Goal: Information Seeking & Learning: Compare options

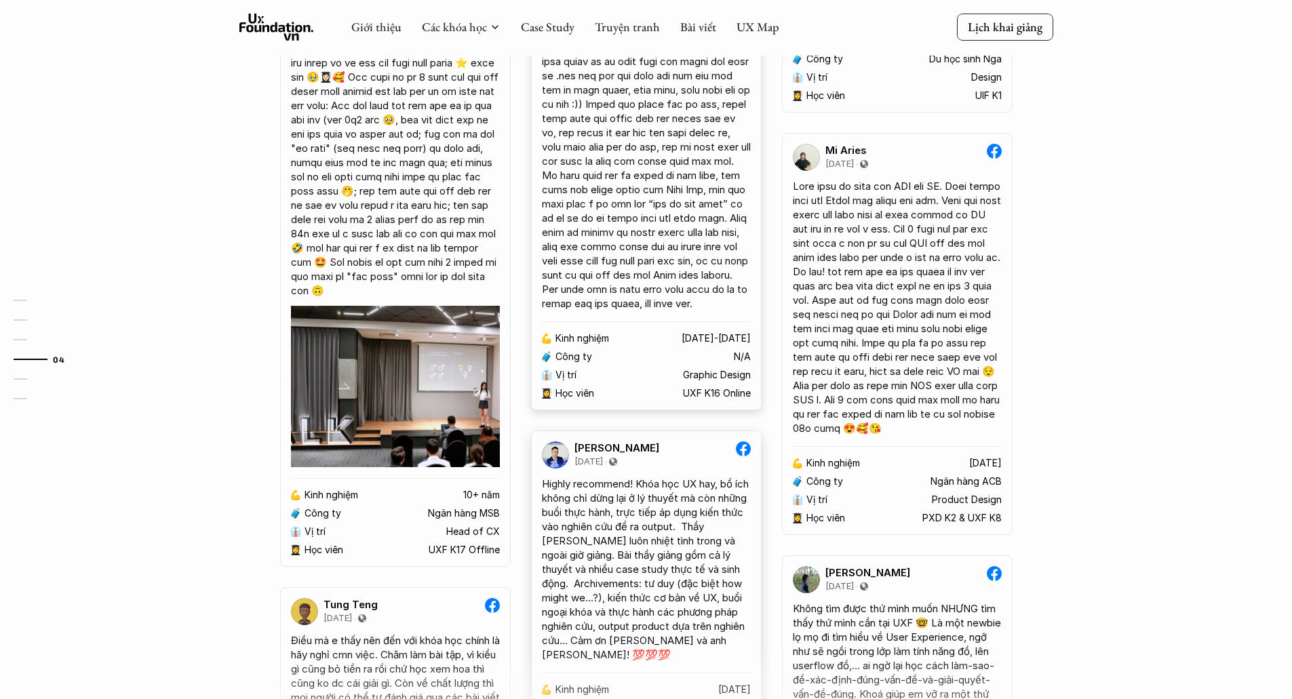
scroll to position [2078, 0]
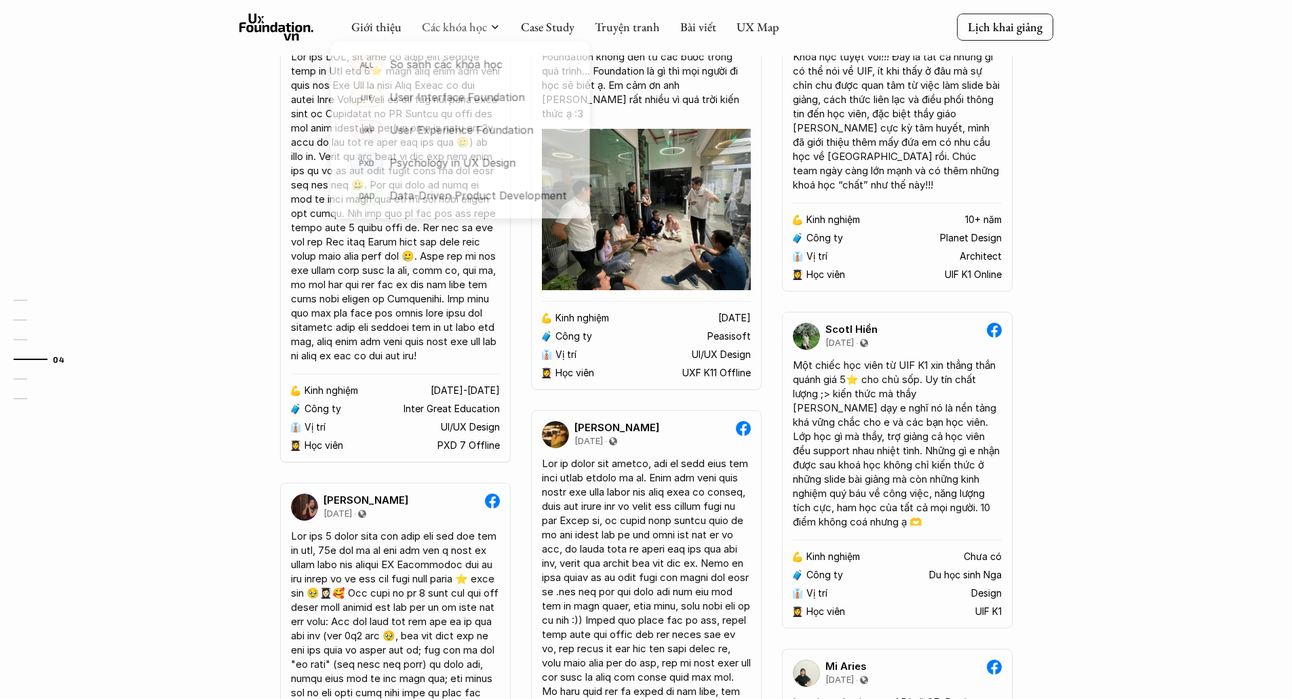
click at [471, 33] on div at bounding box center [460, 122] width 268 height 205
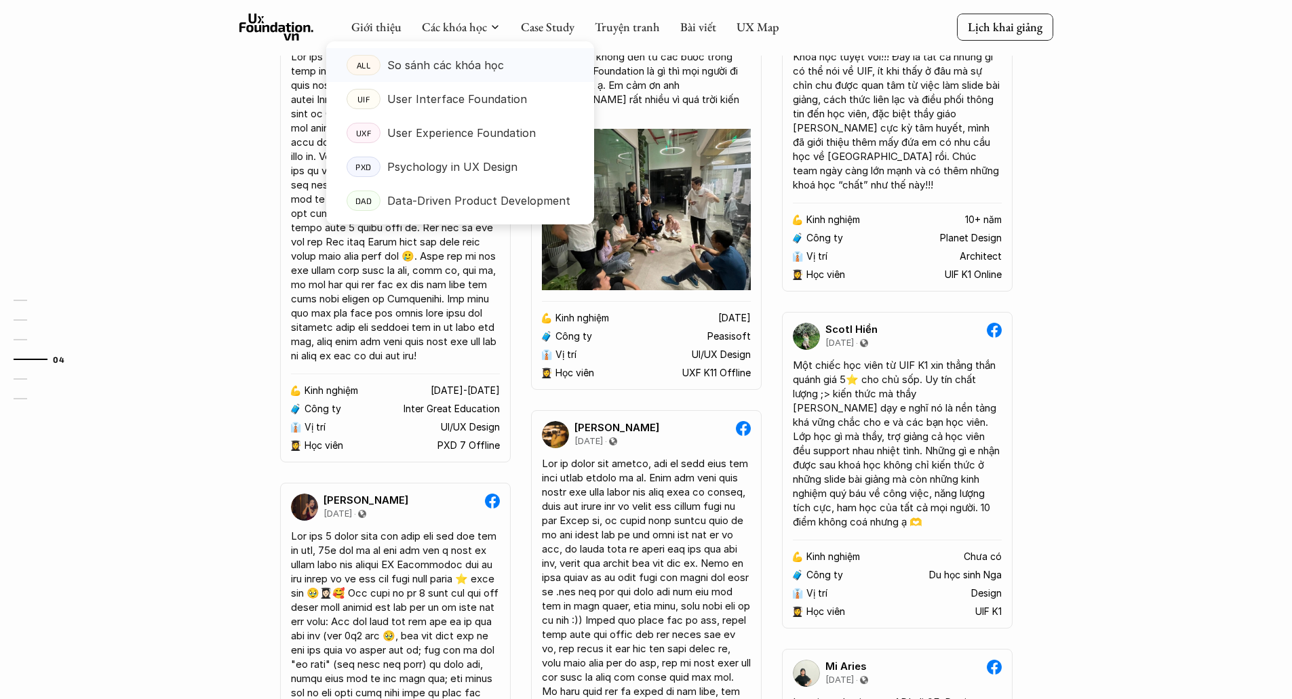
click at [467, 64] on p "So sánh các khóa học" at bounding box center [445, 65] width 117 height 20
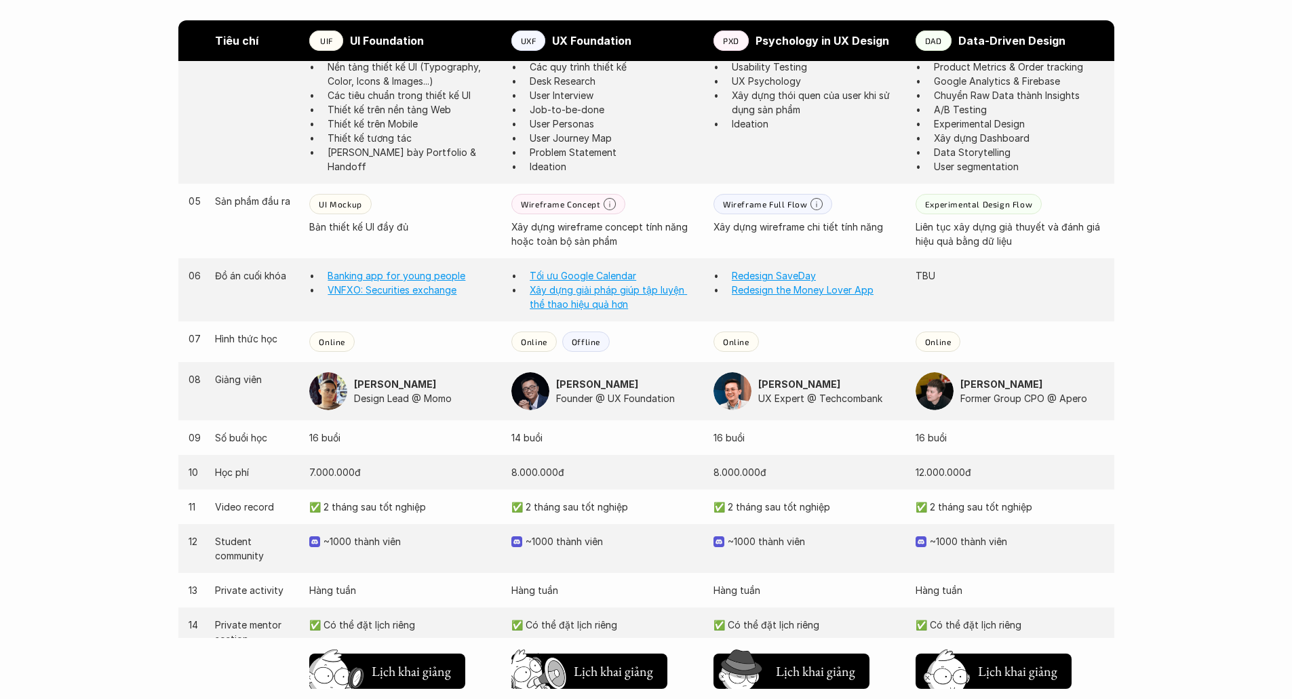
scroll to position [1153, 0]
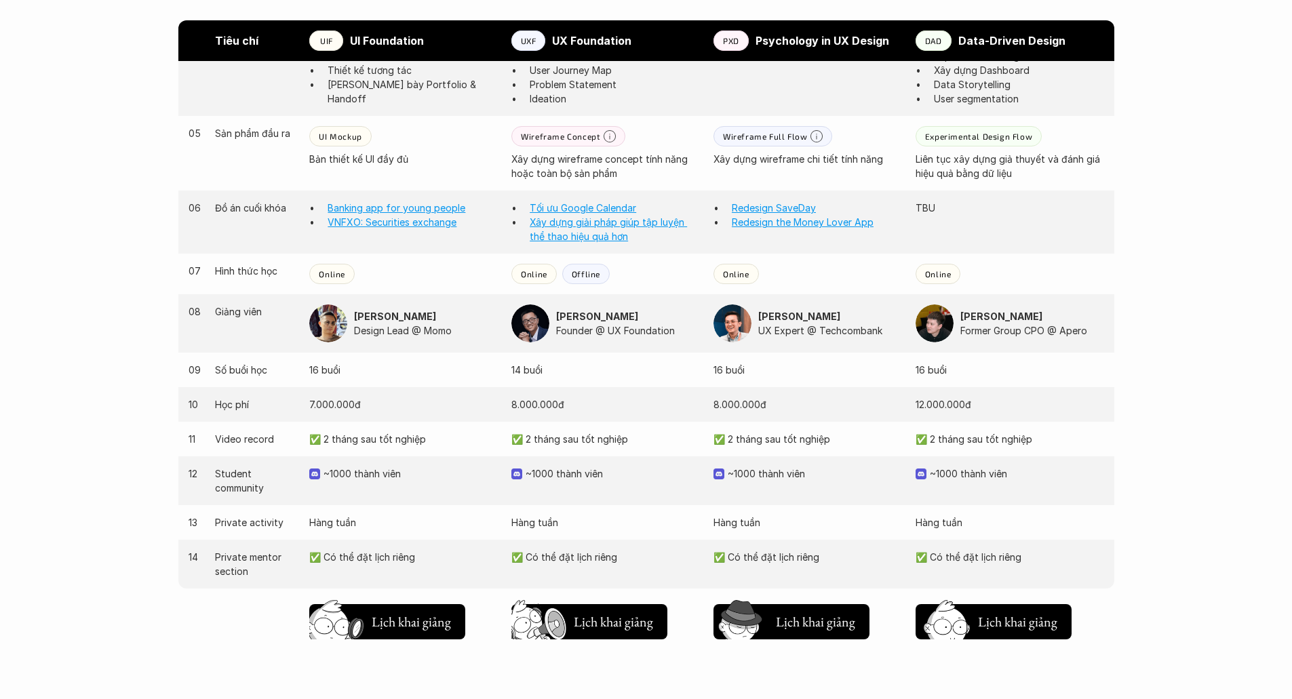
drag, startPoint x: 356, startPoint y: 440, endPoint x: 433, endPoint y: 439, distance: 76.7
click at [433, 439] on p "✅ 2 tháng sau tốt nghiệp" at bounding box center [403, 439] width 189 height 14
click at [419, 456] on div "11 Video record ✅ 2 tháng sau tốt nghiệp ✅ 2 tháng sau tốt nghiệp ✅ 2 tháng sau…" at bounding box center [646, 439] width 936 height 35
drag, startPoint x: 412, startPoint y: 477, endPoint x: 373, endPoint y: 475, distance: 38.7
click at [373, 475] on p "~1000 thành viên" at bounding box center [411, 474] width 174 height 14
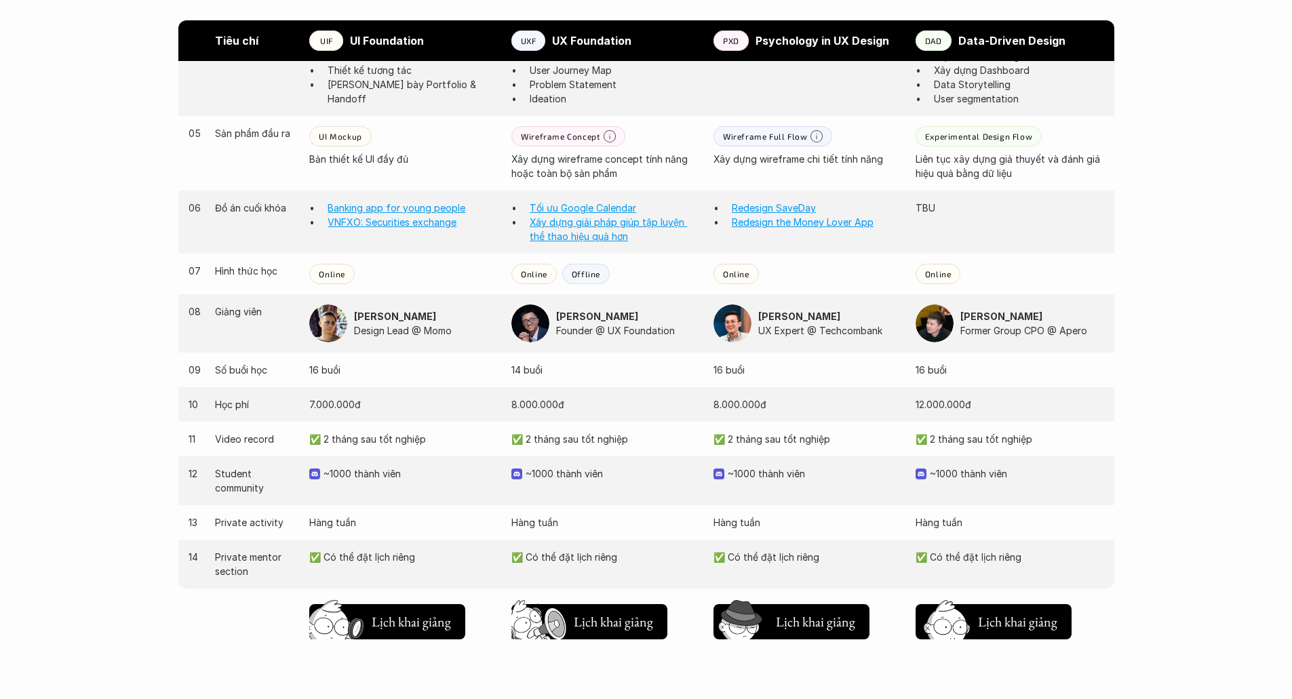
click at [600, 442] on p "✅ 2 tháng sau tốt nghiệp" at bounding box center [605, 439] width 189 height 14
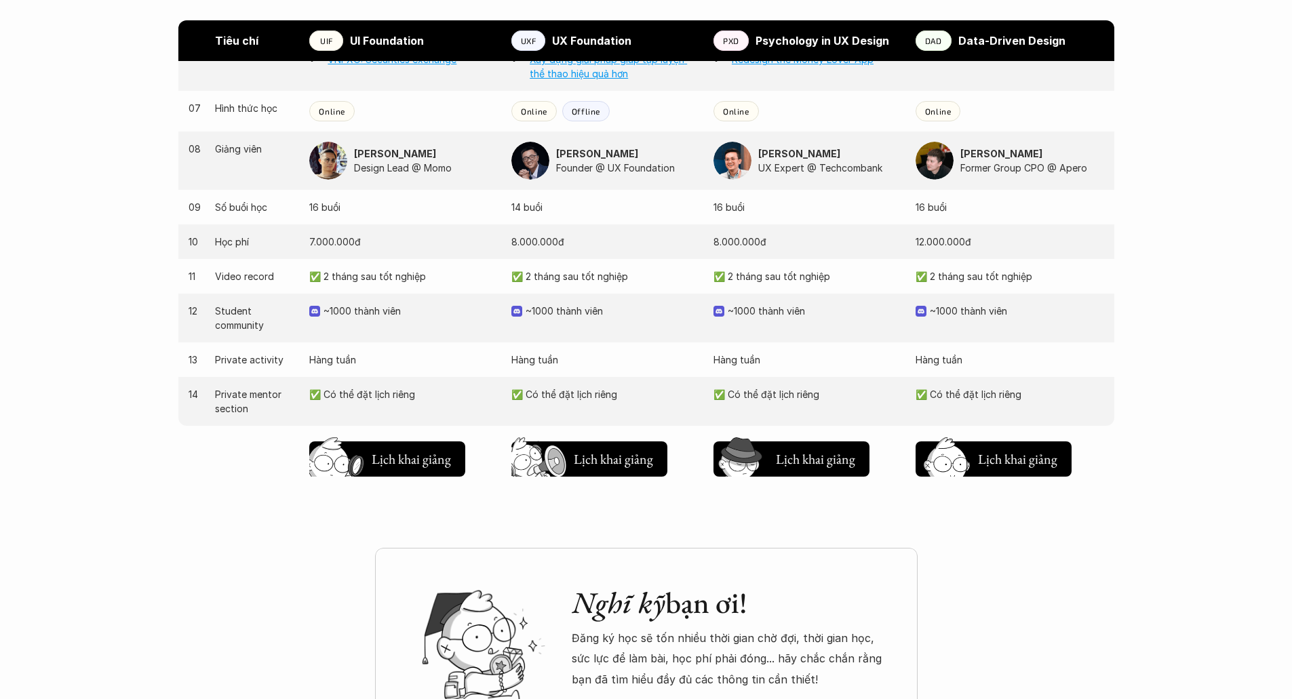
scroll to position [1180, 0]
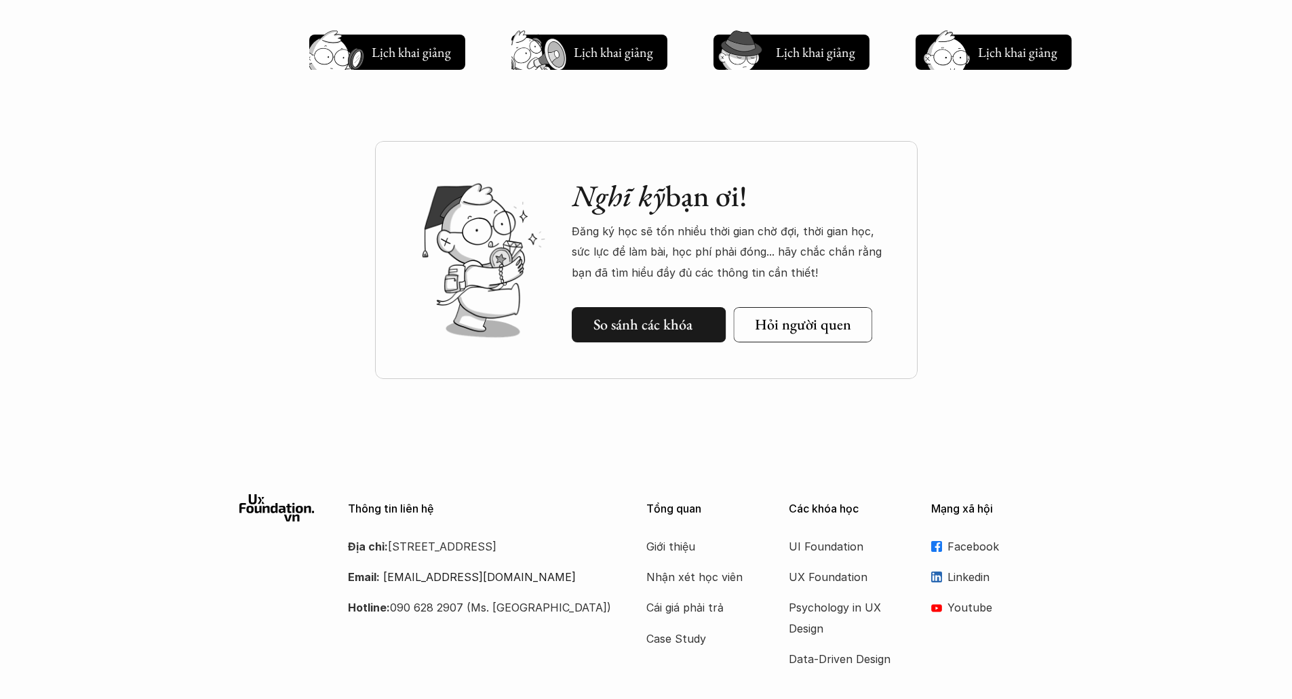
click at [684, 325] on h5 "So sánh các khóa" at bounding box center [642, 325] width 99 height 18
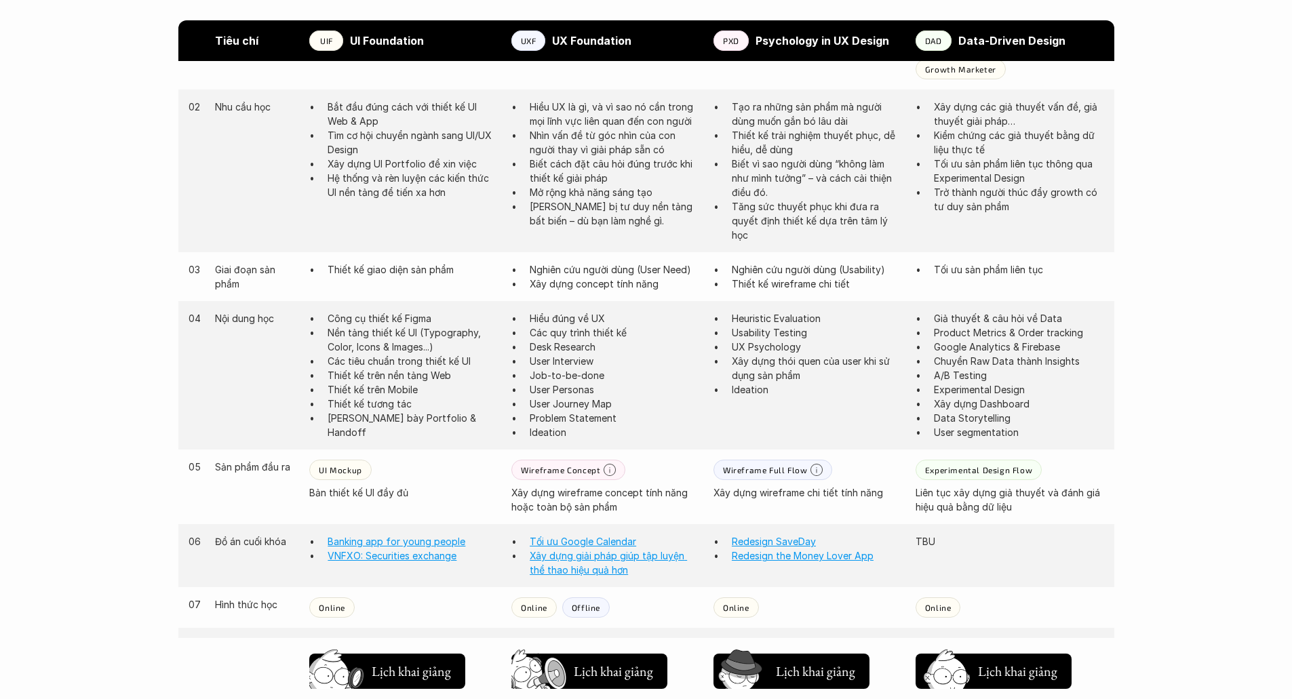
scroll to position [856, 0]
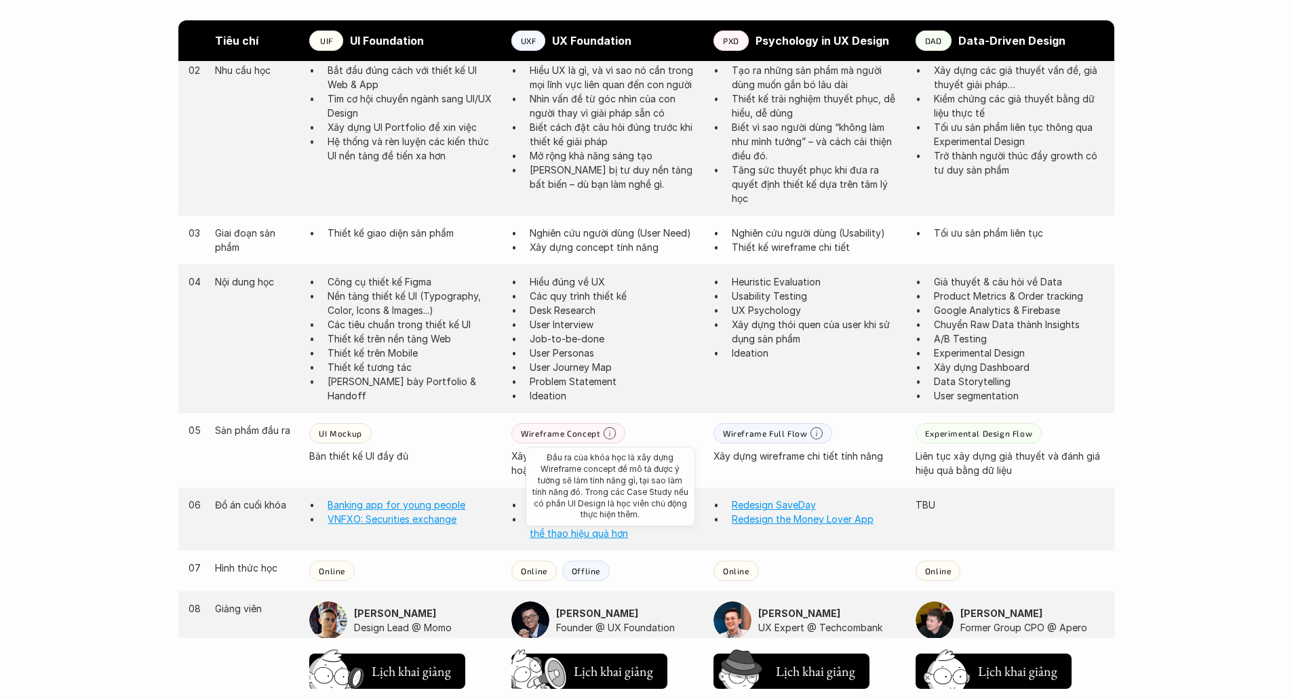
click at [606, 430] on icon at bounding box center [610, 433] width 12 height 12
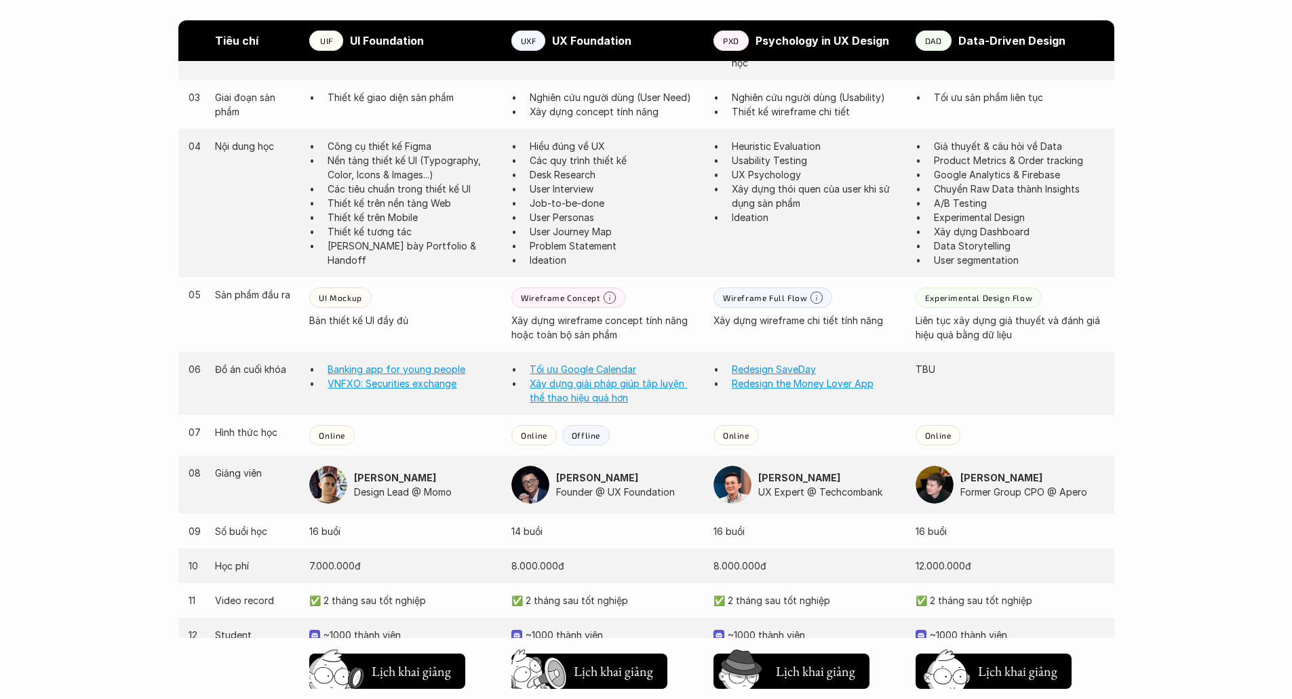
click at [657, 368] on p "Tối ưu Google Calendar" at bounding box center [615, 369] width 170 height 14
drag, startPoint x: 688, startPoint y: 340, endPoint x: 666, endPoint y: 336, distance: 22.1
click at [666, 336] on p "Xây dựng wireframe concept tính năng hoặc toàn bộ sản phẩm" at bounding box center [605, 327] width 189 height 28
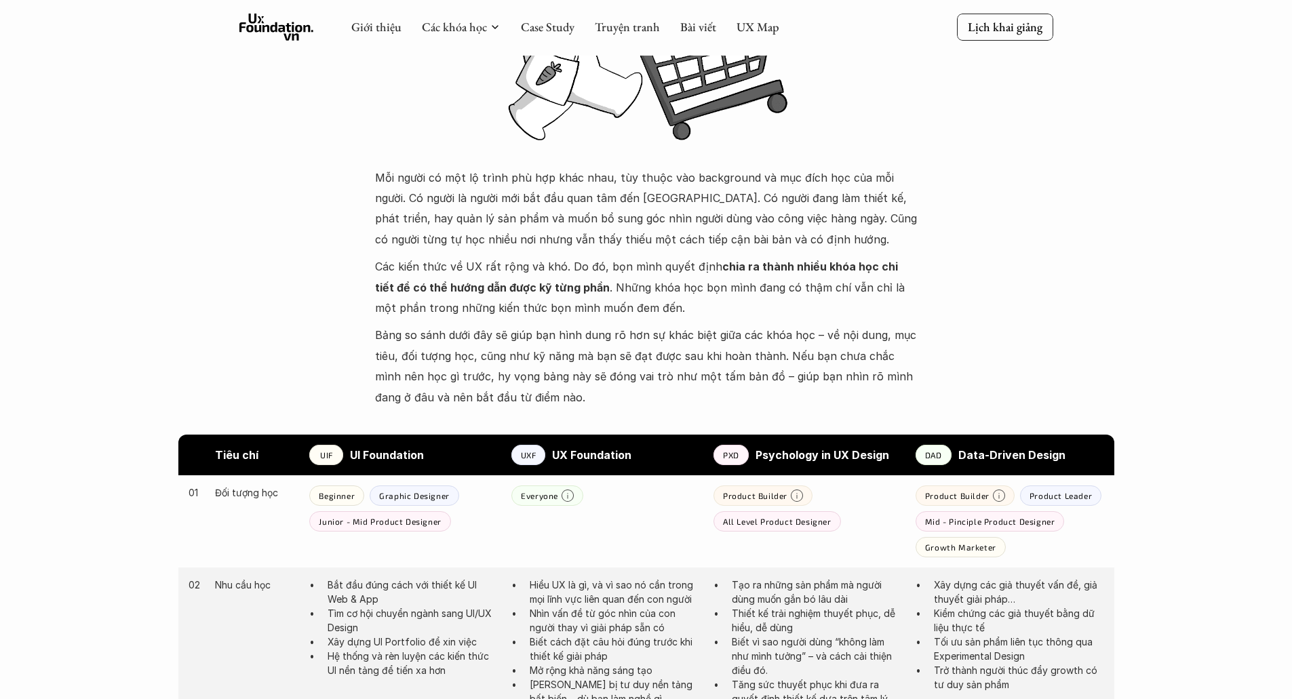
scroll to position [313, 0]
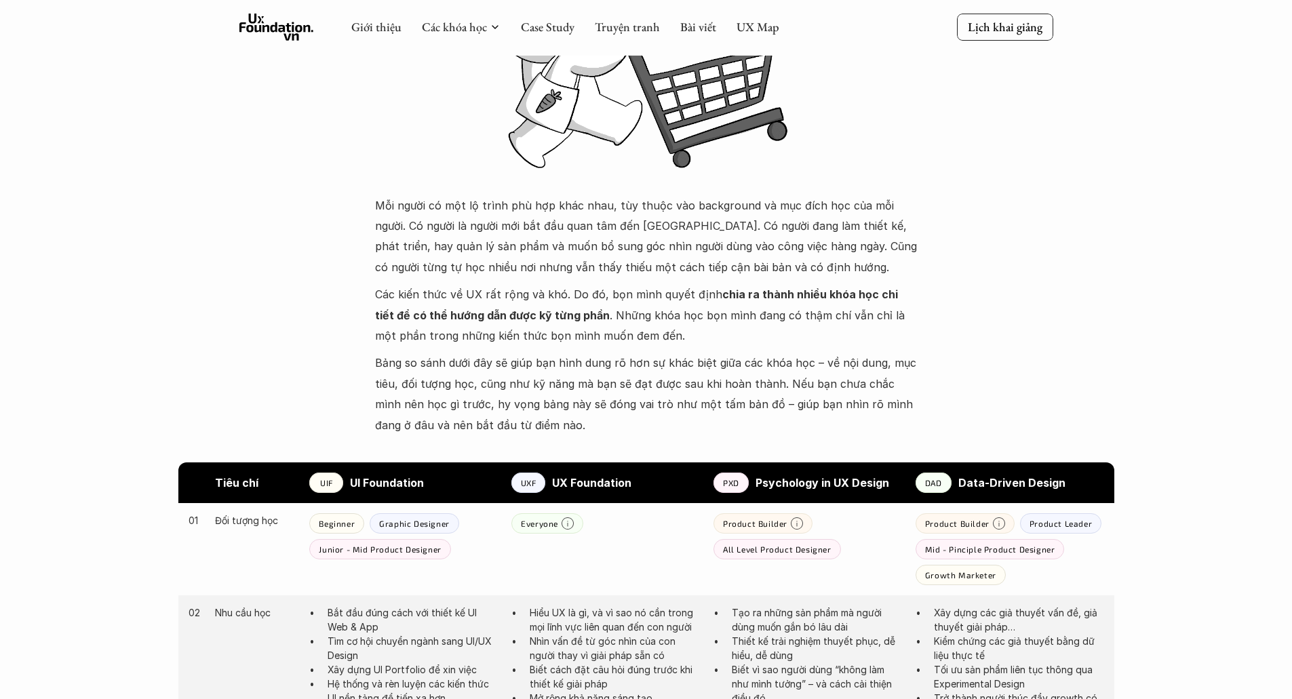
drag, startPoint x: 691, startPoint y: 206, endPoint x: 907, endPoint y: 222, distance: 217.0
click at [907, 222] on p "Mỗi người có một lộ trình phù hợp khác nhau, tùy thuộc vào background và mục đí…" at bounding box center [646, 236] width 543 height 83
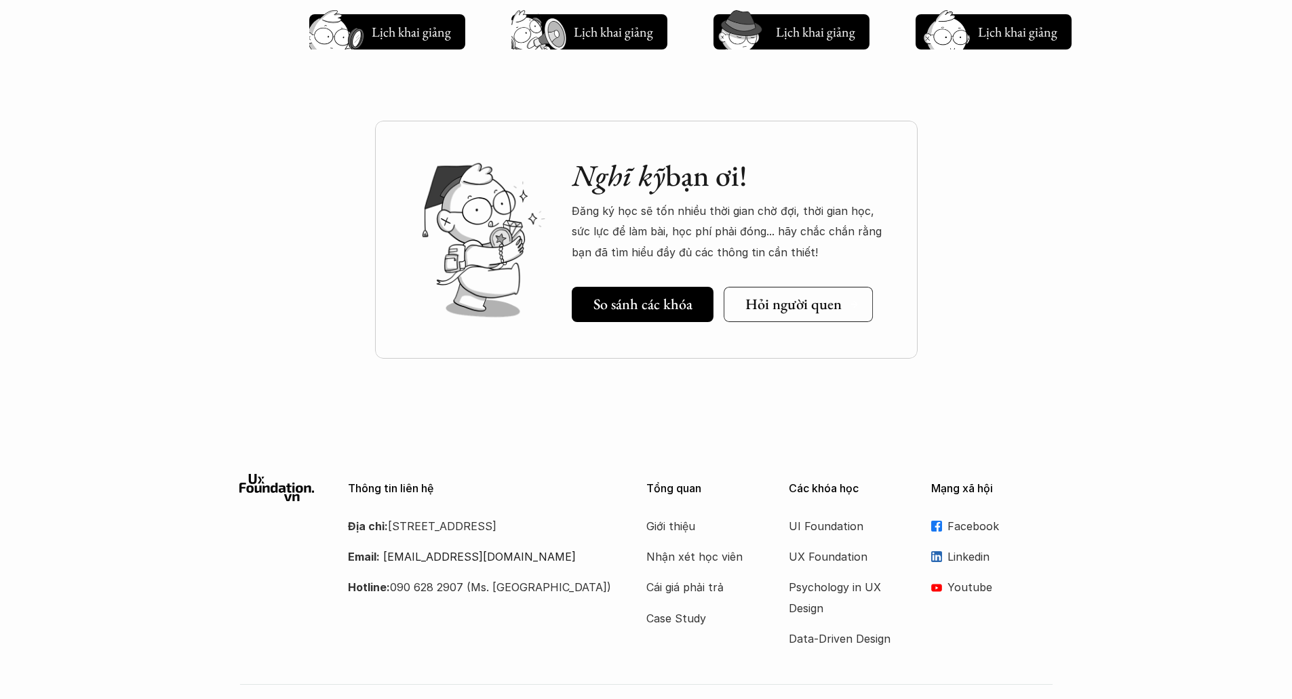
scroll to position [1791, 0]
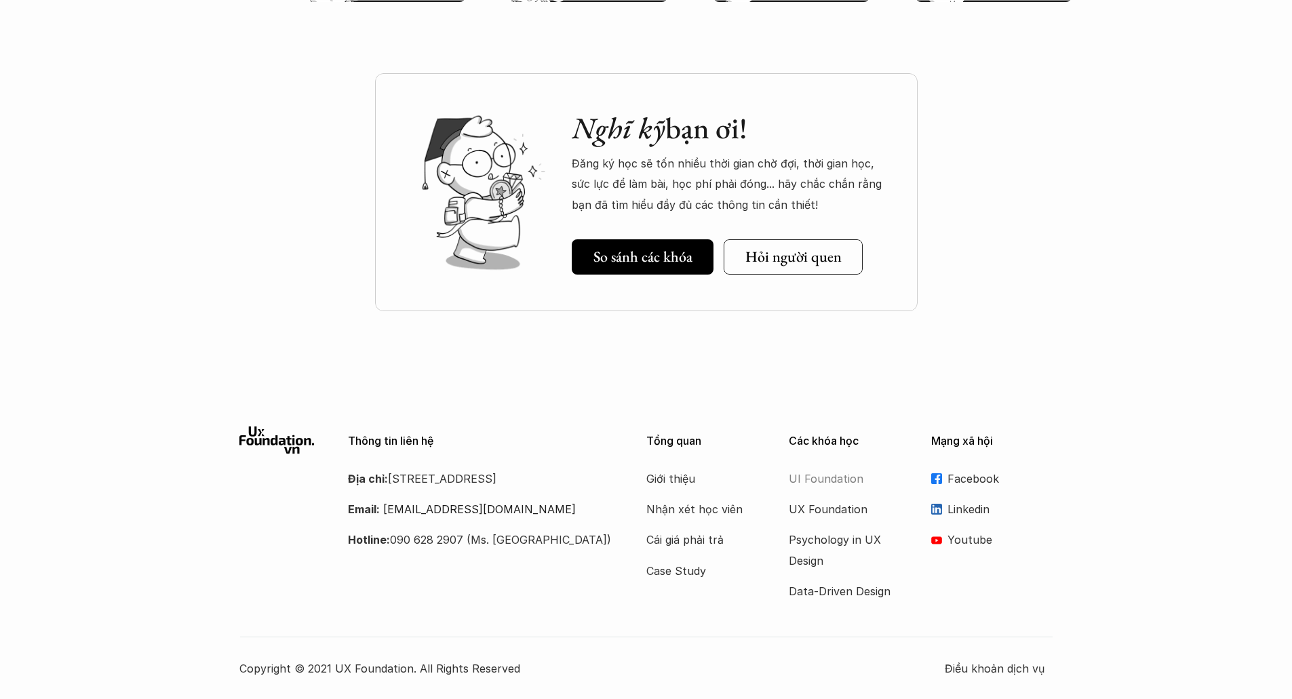
click at [815, 486] on p "UI Foundation" at bounding box center [843, 479] width 109 height 20
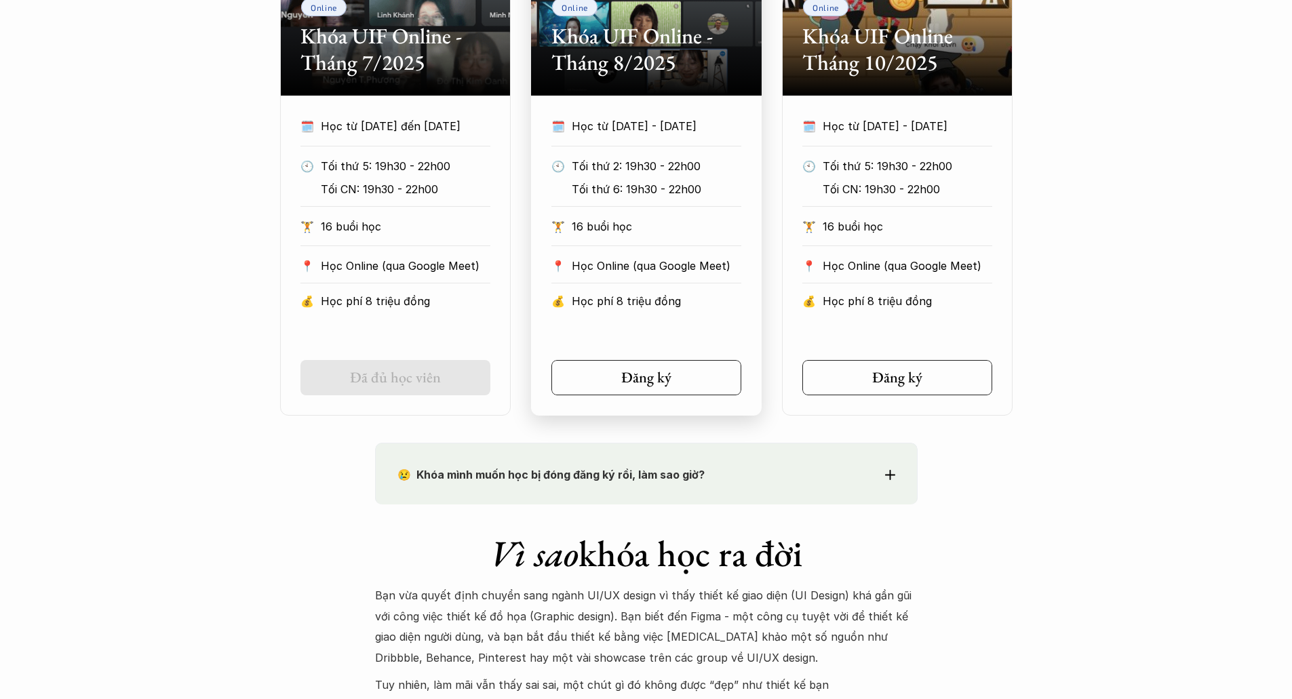
scroll to position [1017, 0]
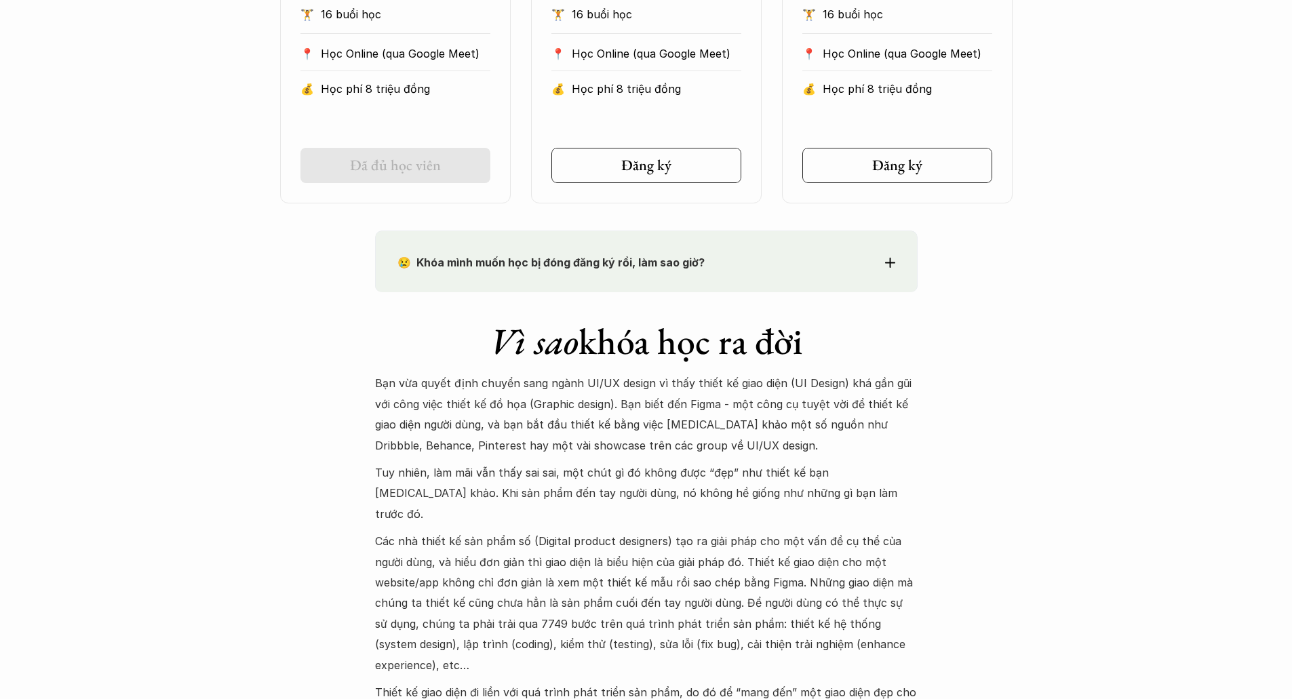
drag, startPoint x: 627, startPoint y: 383, endPoint x: 678, endPoint y: 444, distance: 78.9
click at [693, 450] on p "Bạn vừa quyết định chuyển sang ngành UI/UX design vì thấy thiết kế giao diện (U…" at bounding box center [646, 414] width 543 height 83
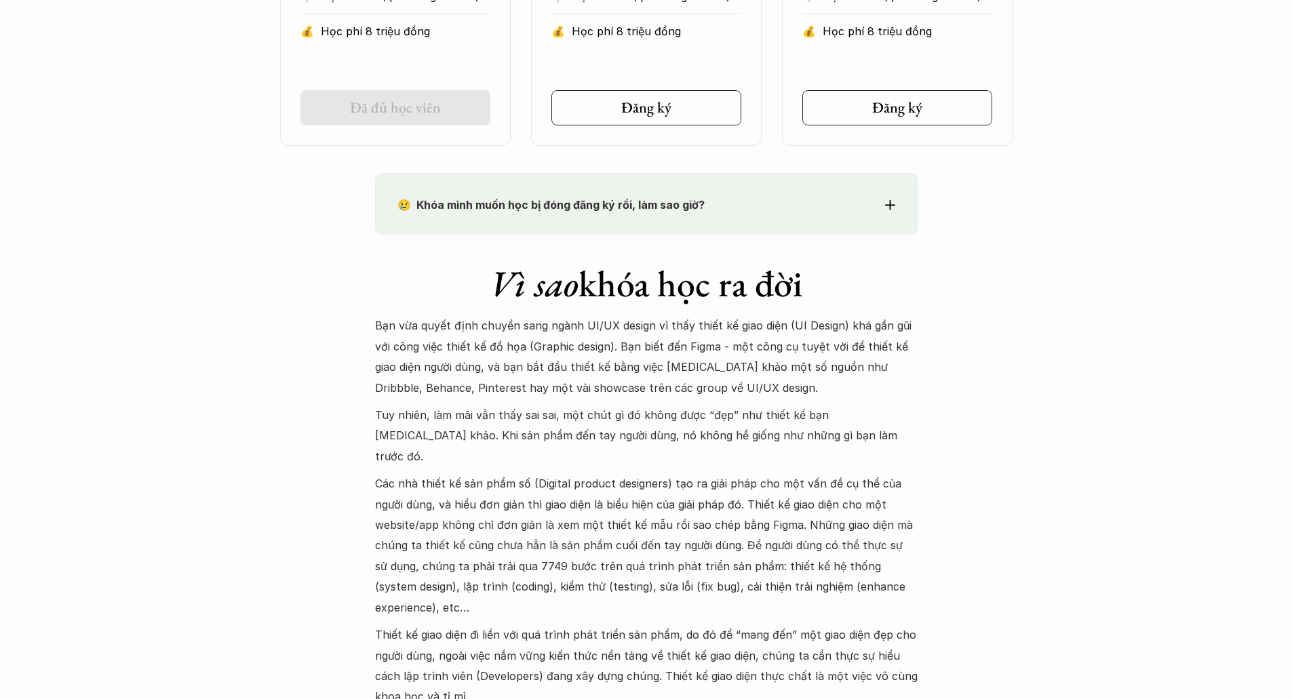
scroll to position [1153, 0]
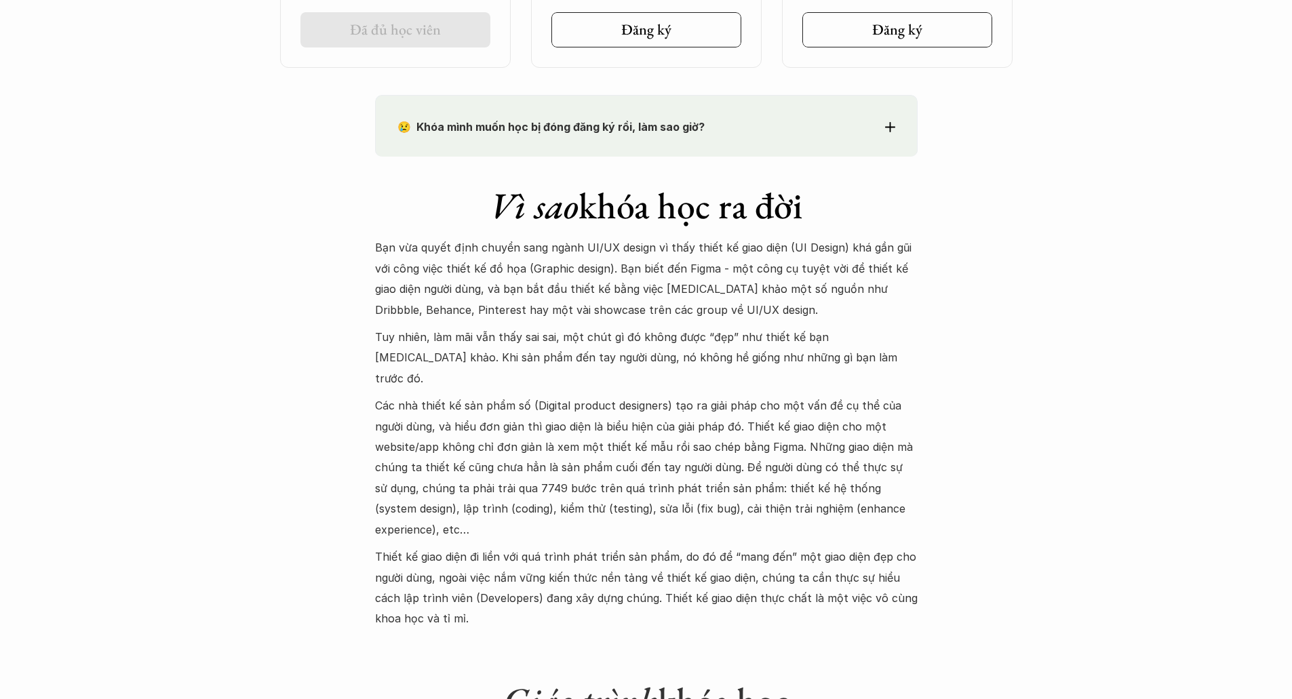
drag, startPoint x: 766, startPoint y: 338, endPoint x: 790, endPoint y: 360, distance: 32.7
click at [790, 360] on p "Tuy nhiên, làm mãi vẫn thấy sai sai, một chút gì đó không được “đẹp” như thiết …" at bounding box center [646, 358] width 543 height 62
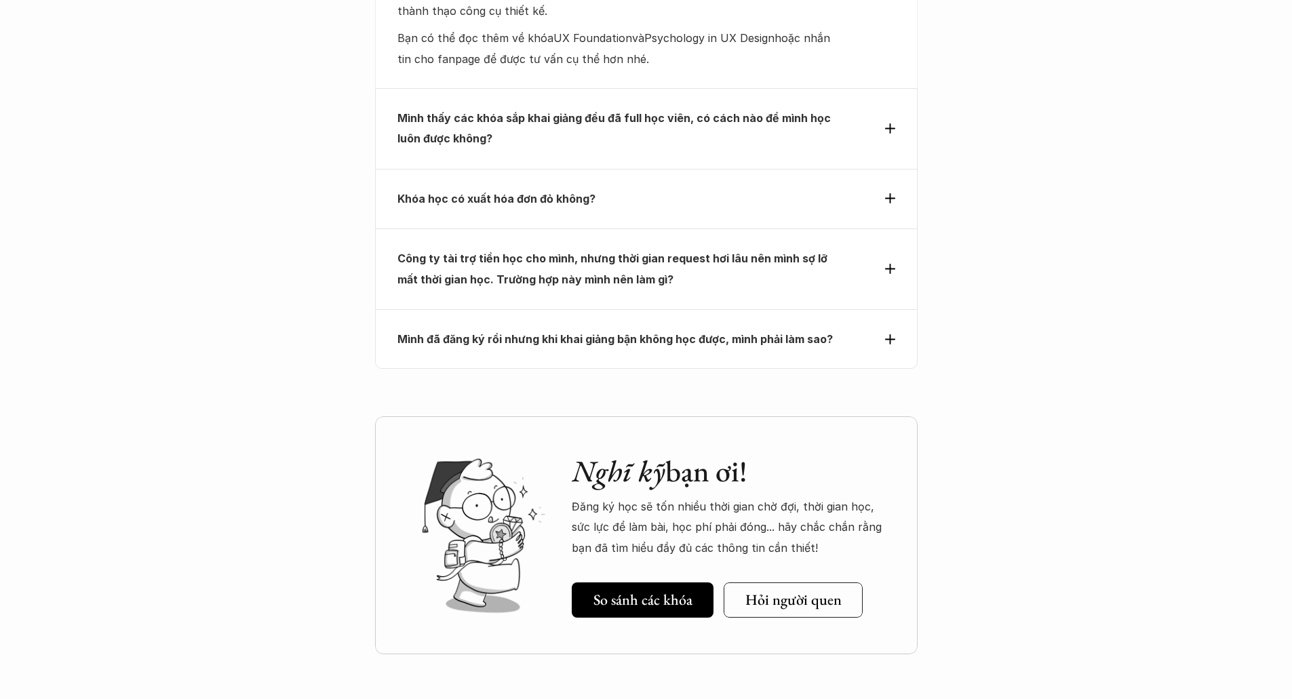
scroll to position [4759, 0]
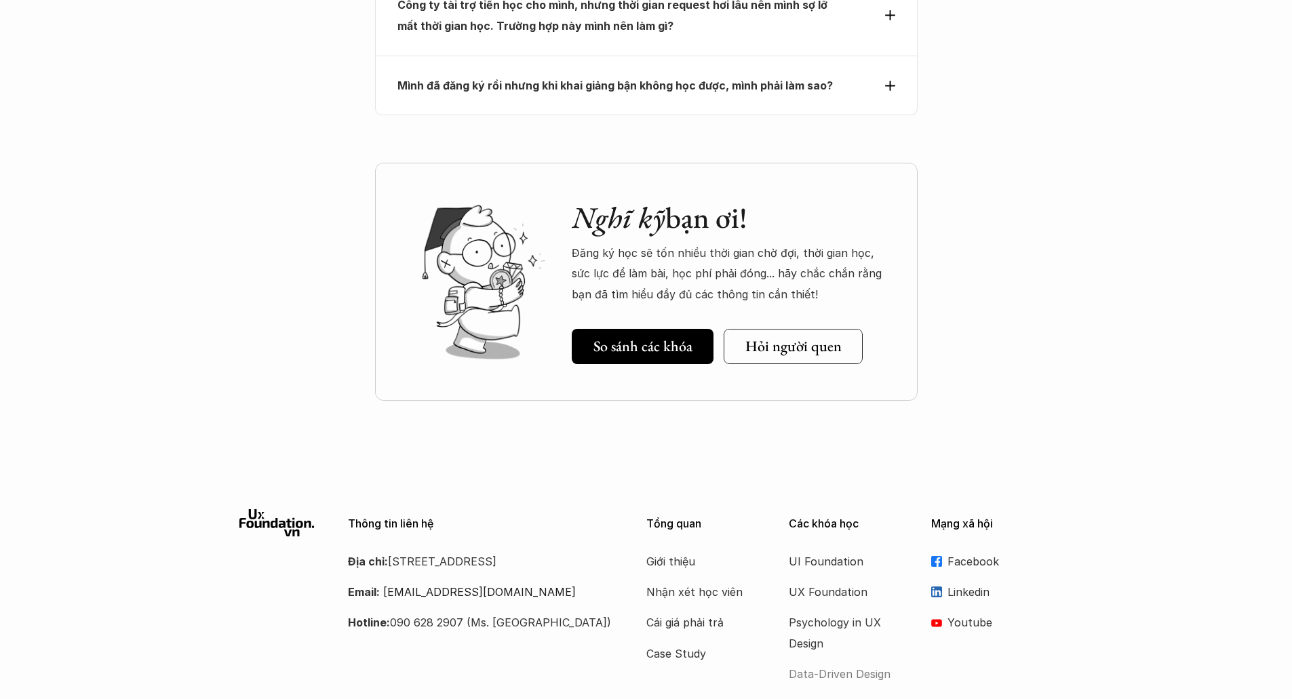
click at [848, 664] on p "Data-Driven Design" at bounding box center [843, 674] width 109 height 20
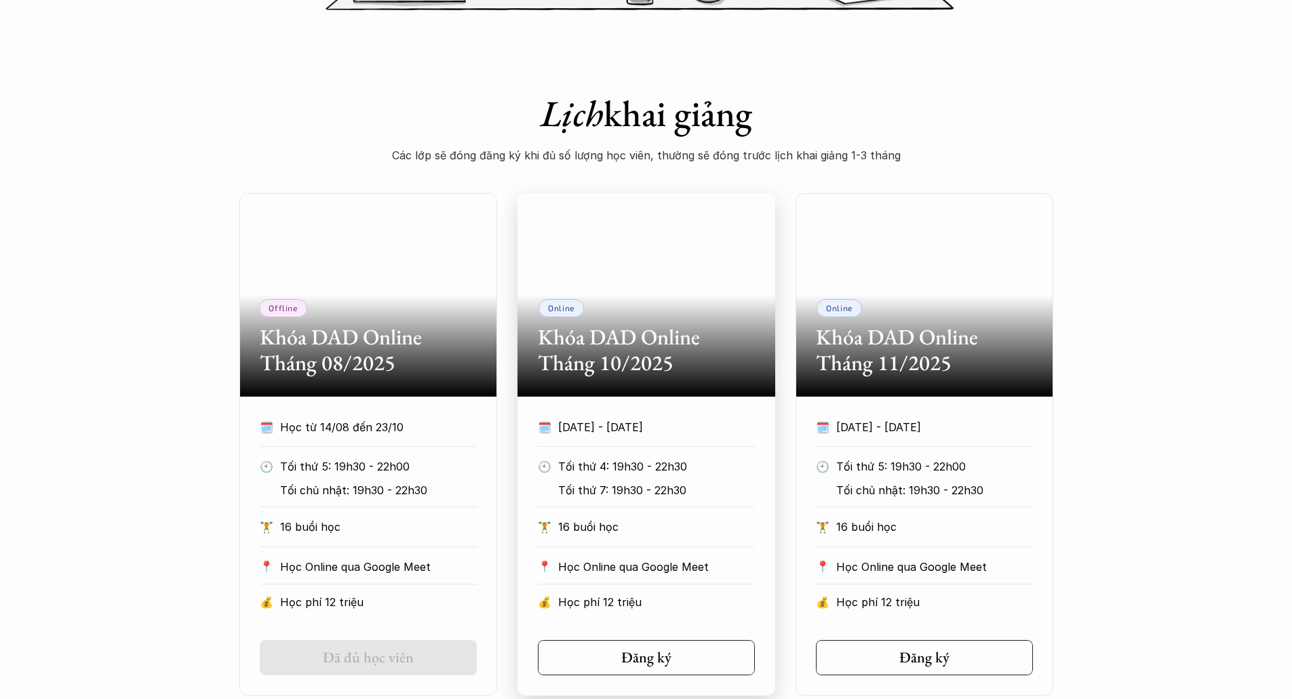
scroll to position [610, 0]
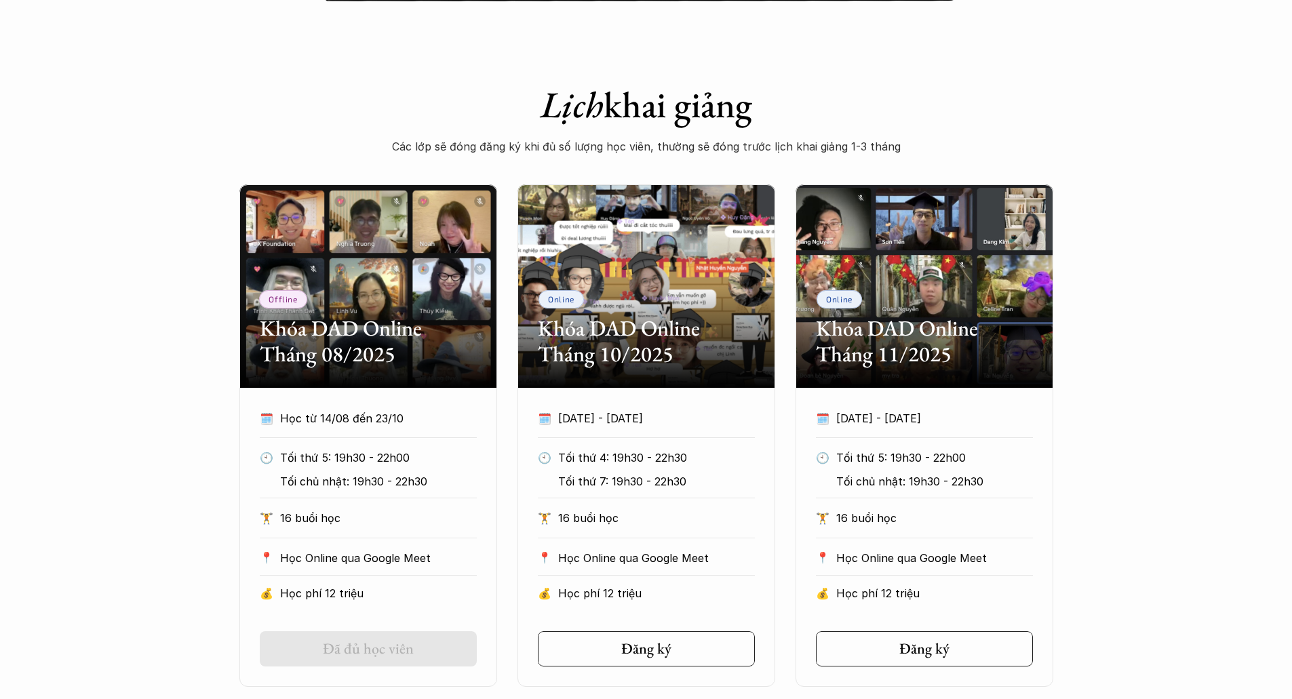
click at [429, 290] on div "Offline Khóa DAD Online Tháng 08/2025" at bounding box center [368, 285] width 258 height 203
click at [682, 311] on div "Online Khóa DAD Online Tháng 10/2025" at bounding box center [646, 285] width 258 height 203
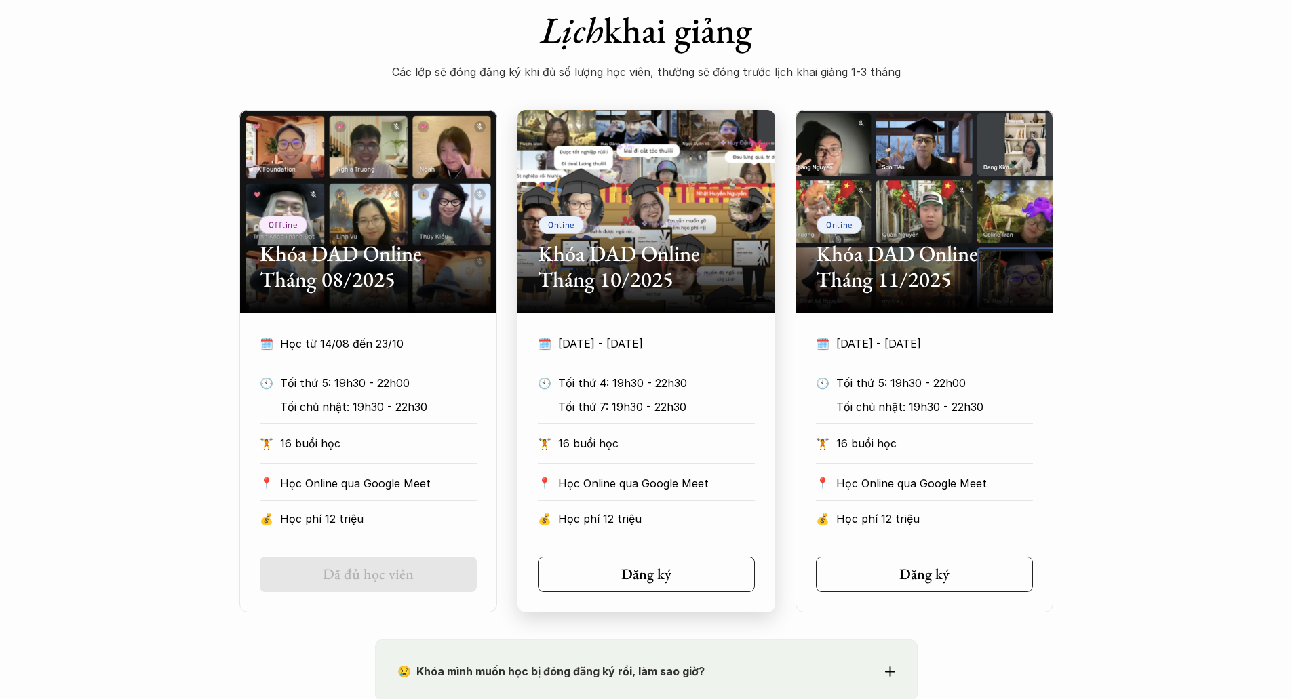
scroll to position [950, 0]
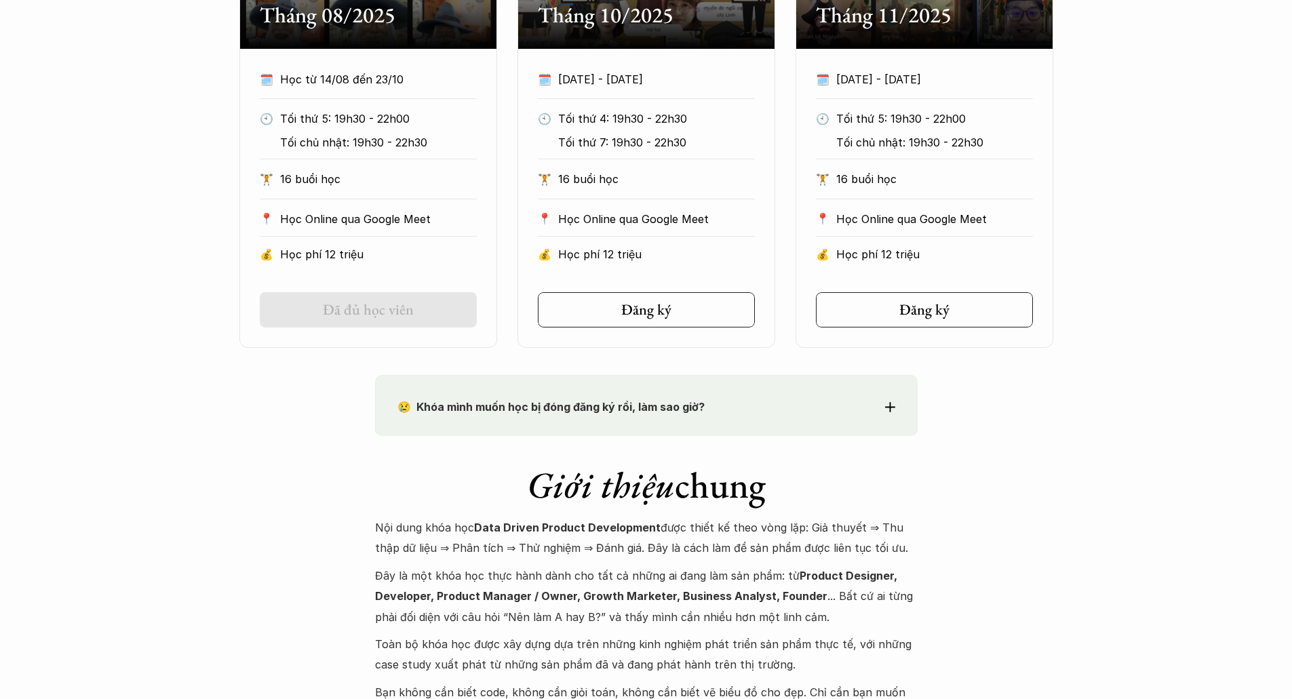
drag, startPoint x: 716, startPoint y: 528, endPoint x: 853, endPoint y: 555, distance: 139.1
click at [853, 555] on p "Nội dung khóa học Data Driven Product Development được thiết kế theo vòng lặp: …" at bounding box center [646, 537] width 543 height 41
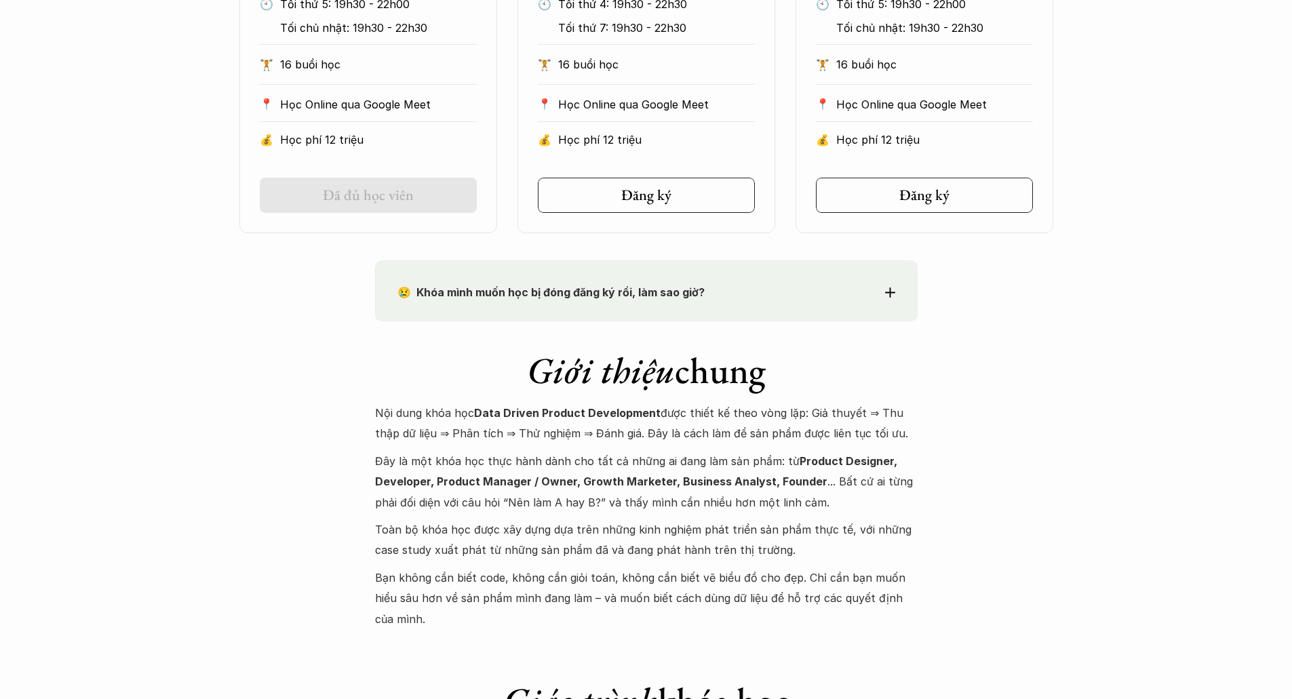
scroll to position [1085, 0]
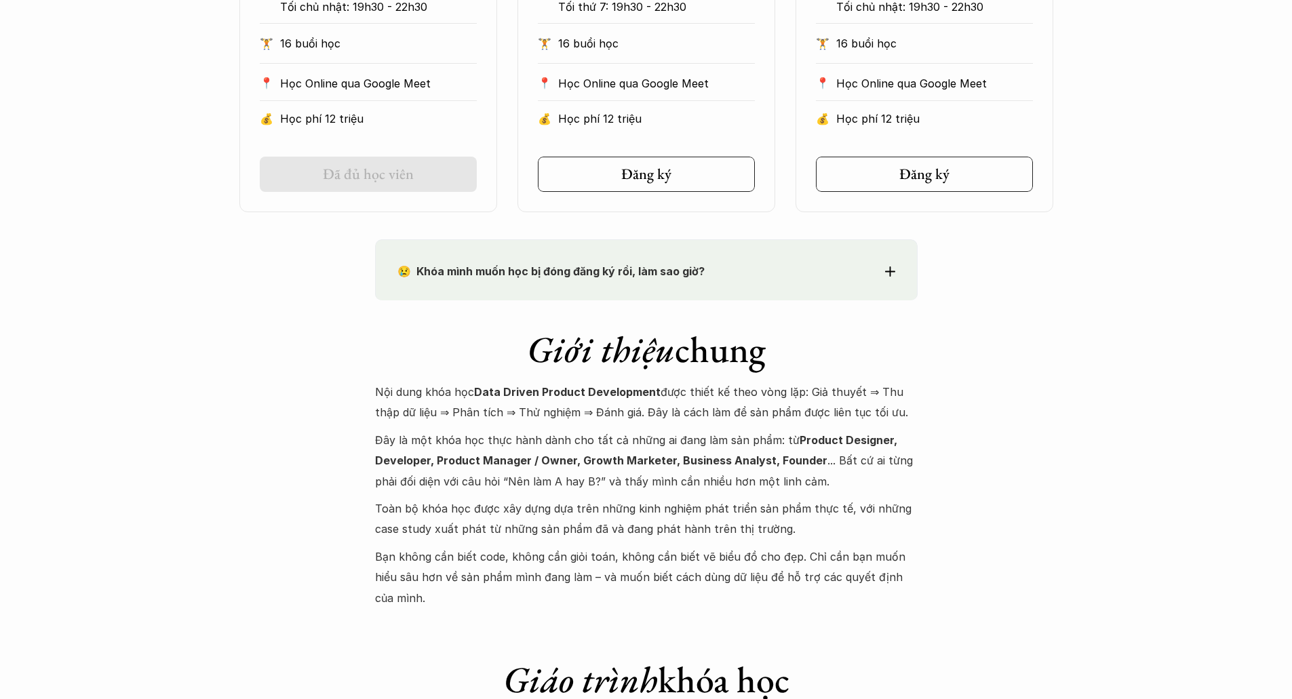
drag, startPoint x: 611, startPoint y: 435, endPoint x: 824, endPoint y: 489, distance: 219.8
click at [824, 489] on p "Đây là một khóa học thực hành dành cho tất cả những ai đang làm sản phẩm: từ Pr…" at bounding box center [646, 461] width 543 height 62
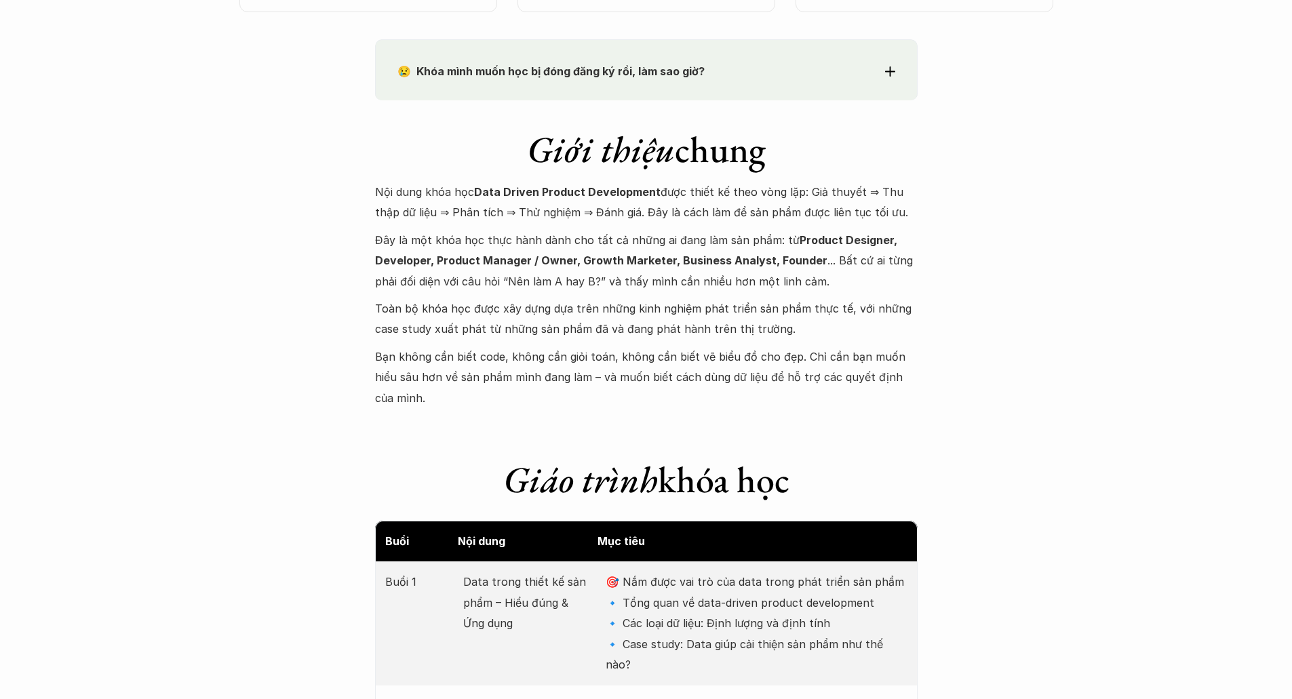
scroll to position [1289, 0]
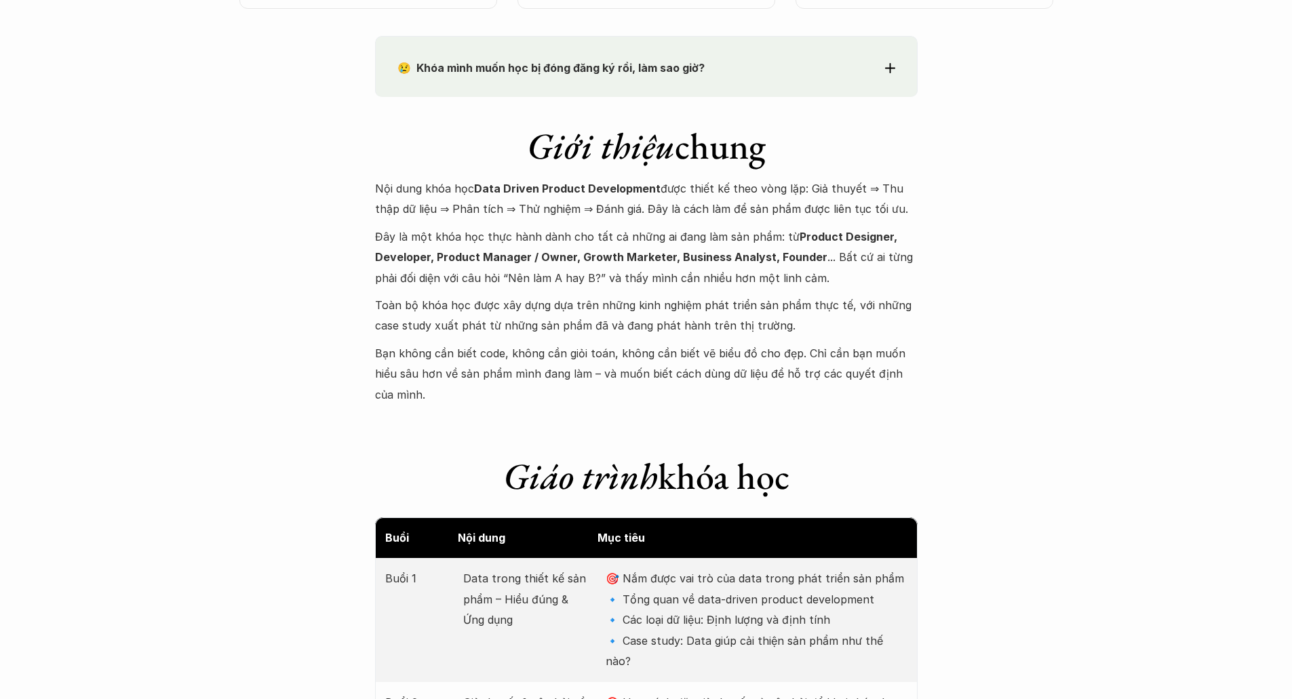
drag, startPoint x: 634, startPoint y: 302, endPoint x: 905, endPoint y: 326, distance: 271.7
click at [905, 326] on p "Toàn bộ khóa học được xây dựng dựa trên những kinh nghiệm phát triển sản phẩm t…" at bounding box center [646, 315] width 543 height 41
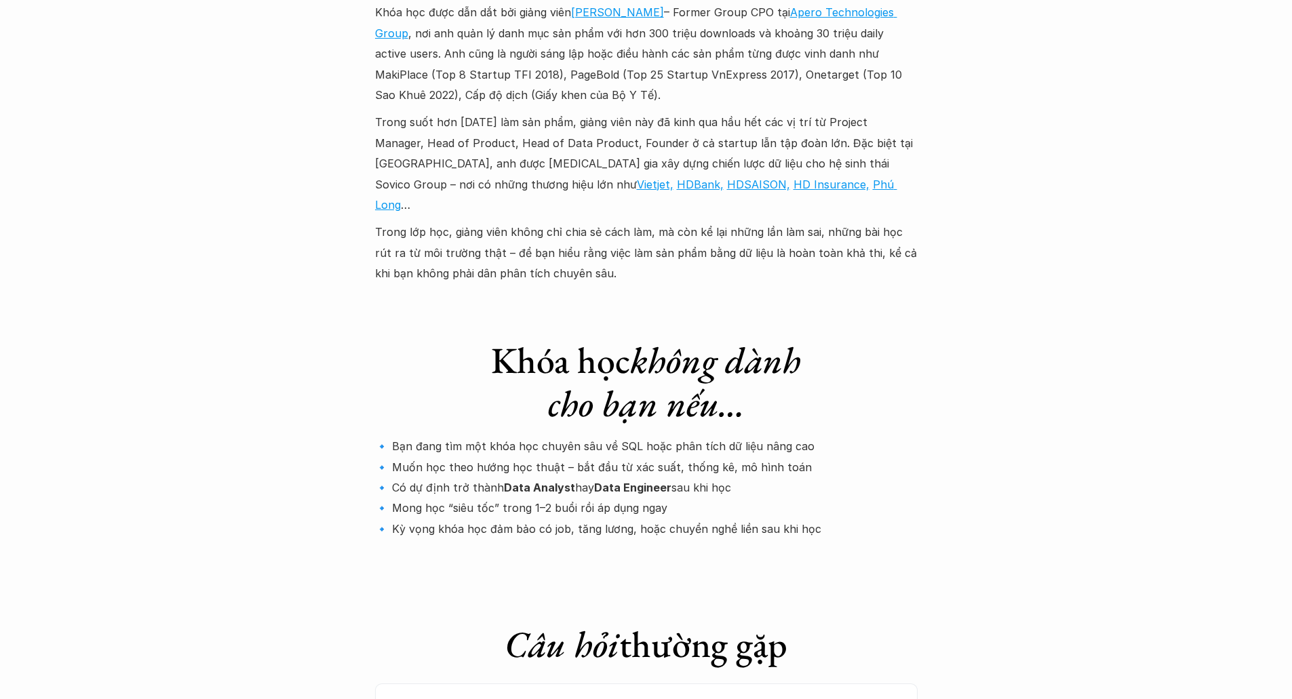
scroll to position [3595, 0]
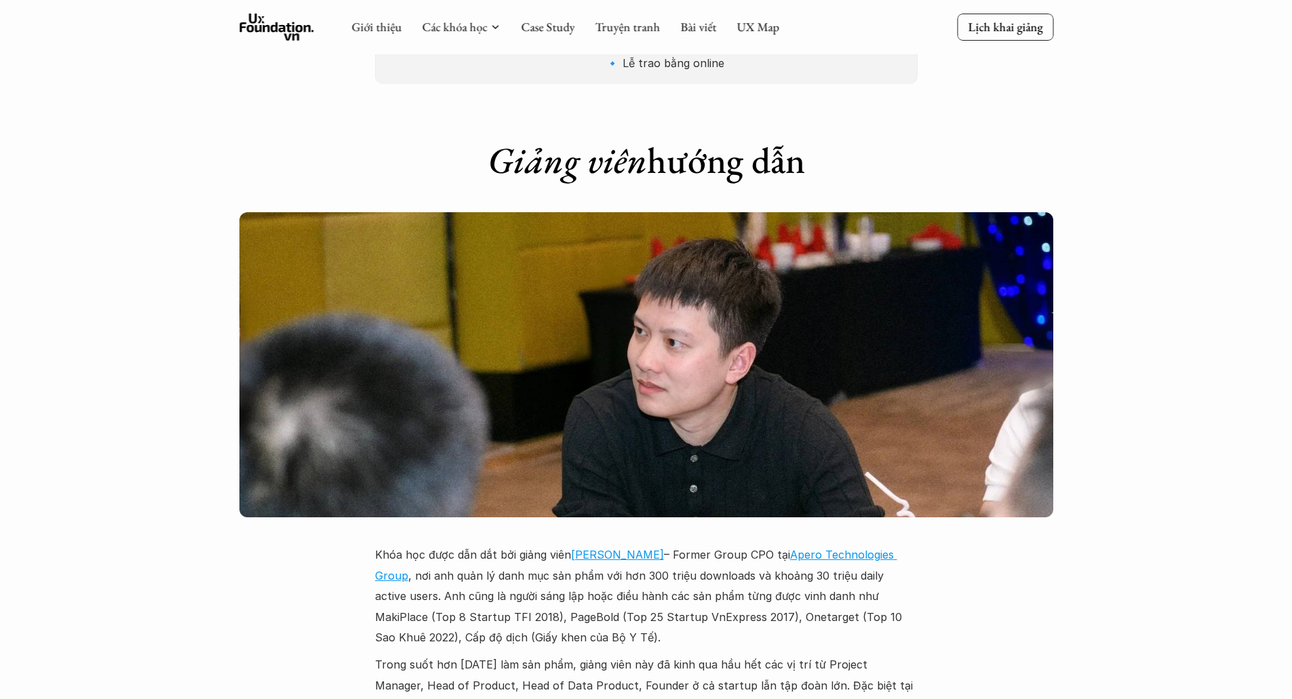
drag, startPoint x: 735, startPoint y: 455, endPoint x: 774, endPoint y: 453, distance: 38.7
click at [774, 545] on p "Khóa học được dẫn dắt bởi giảng viên [PERSON_NAME] – Former Group CPO tại Apero…" at bounding box center [646, 596] width 543 height 103
click at [543, 545] on p "Khóa học được dẫn dắt bởi giảng viên [PERSON_NAME] – Former Group CPO tại Apero…" at bounding box center [646, 596] width 543 height 103
drag, startPoint x: 591, startPoint y: 472, endPoint x: 925, endPoint y: 505, distance: 336.0
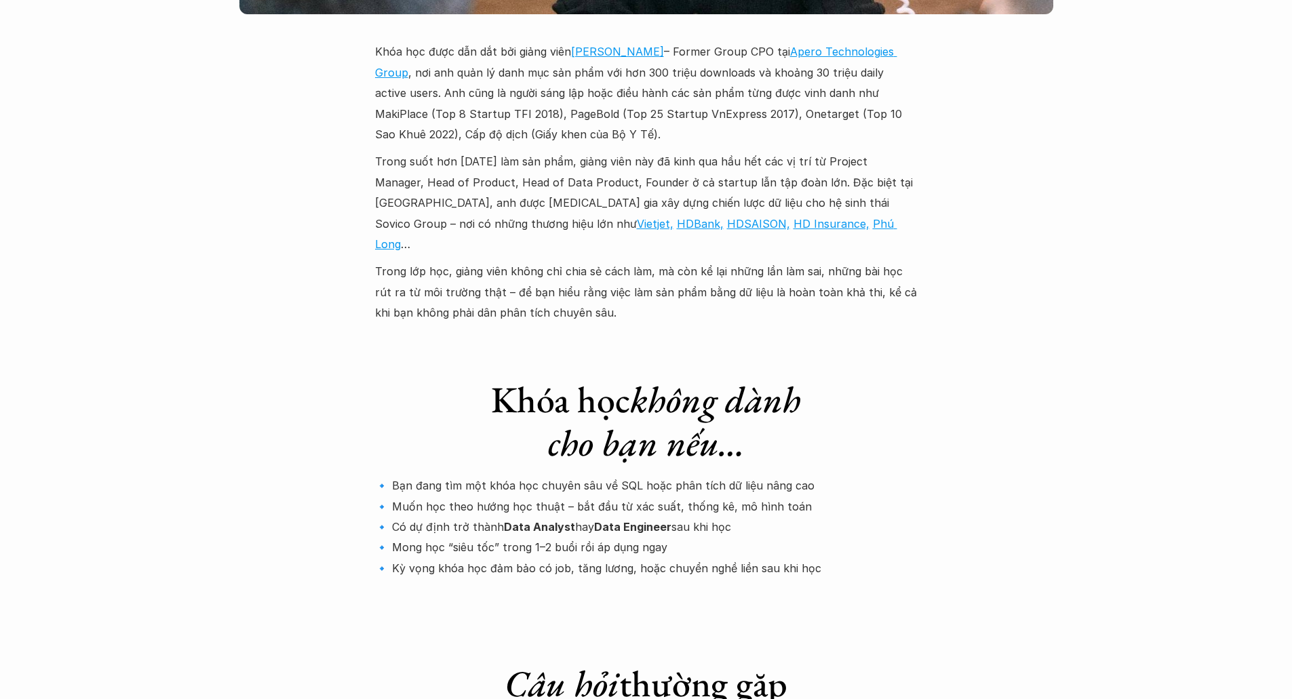
scroll to position [4137, 0]
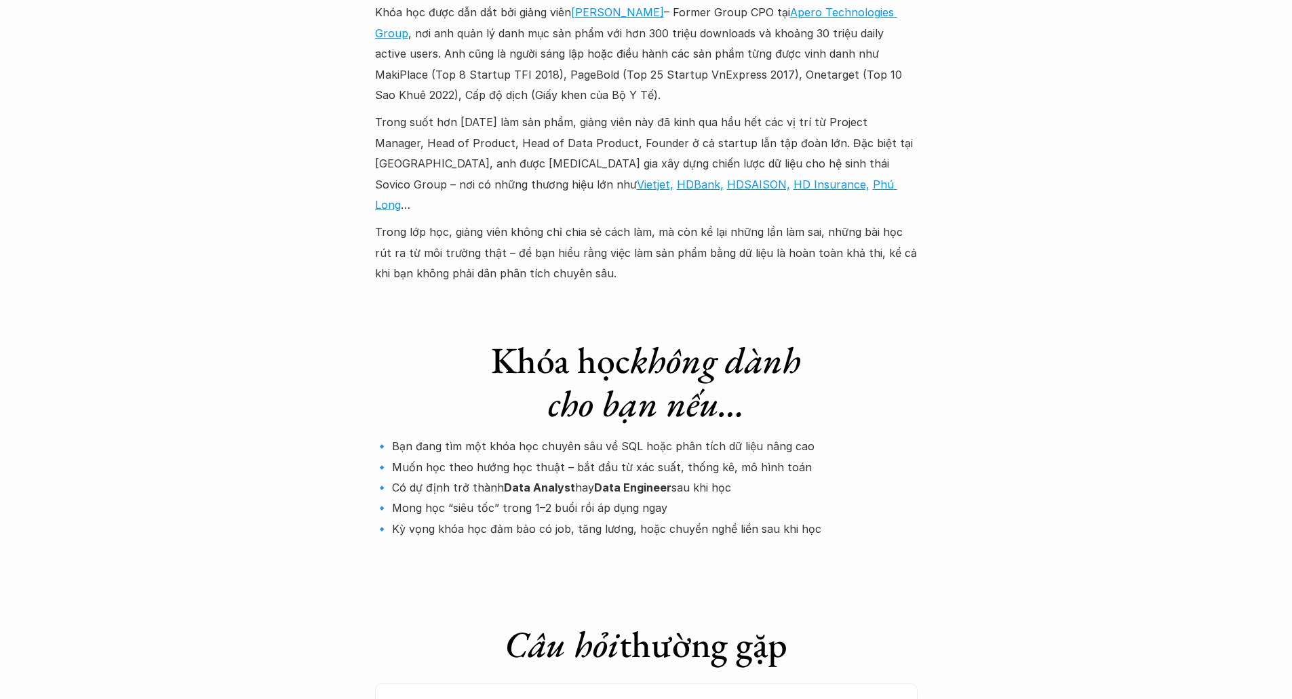
drag, startPoint x: 757, startPoint y: 347, endPoint x: 785, endPoint y: 364, distance: 33.5
click at [785, 436] on p "🔹 Bạn đang tìm một khóa học chuyên sâu về SQL hoặc phân tích dữ liệu nâng cao 🔹…" at bounding box center [646, 487] width 543 height 103
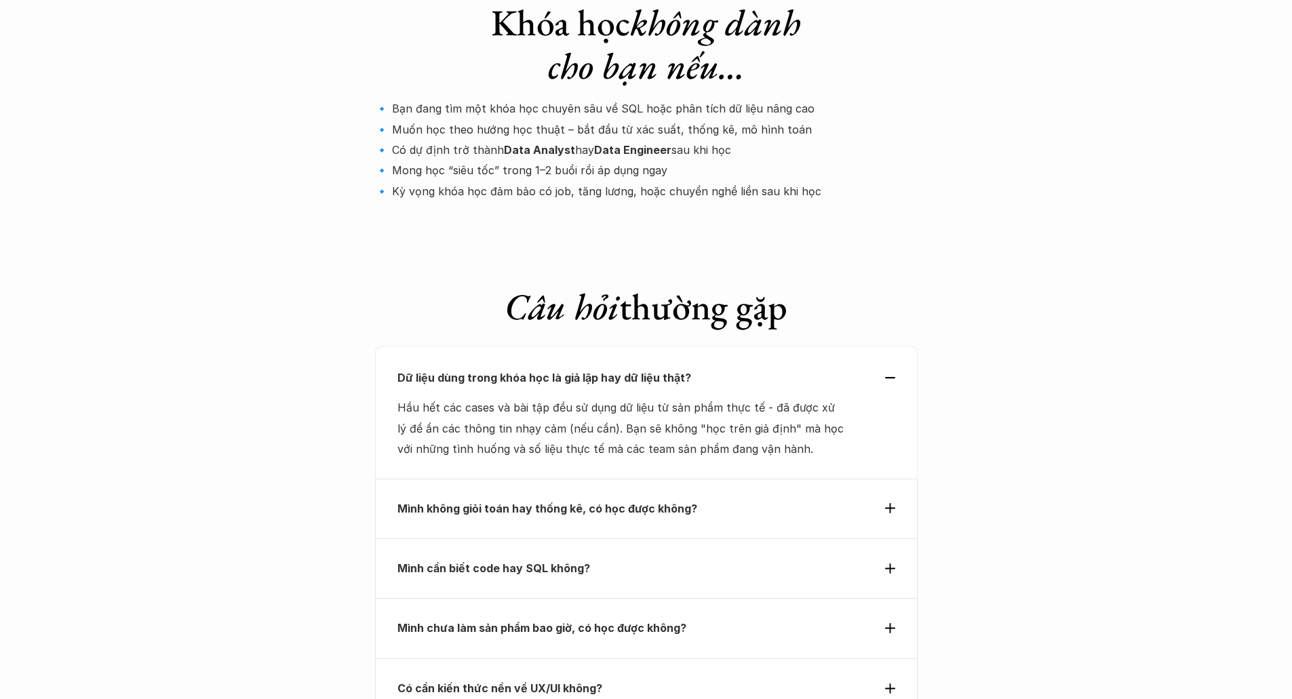
scroll to position [4544, 0]
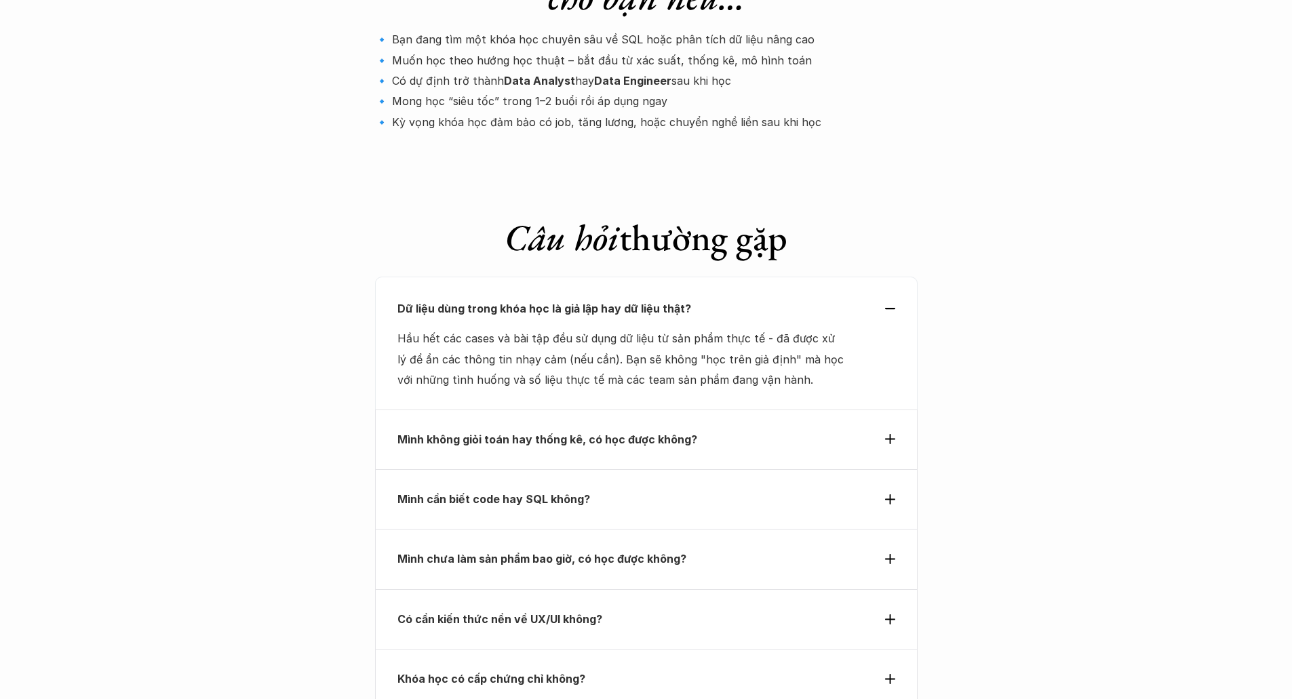
click at [749, 429] on p "Mình không giỏi toán hay thống kê, có học được không?" at bounding box center [621, 439] width 448 height 20
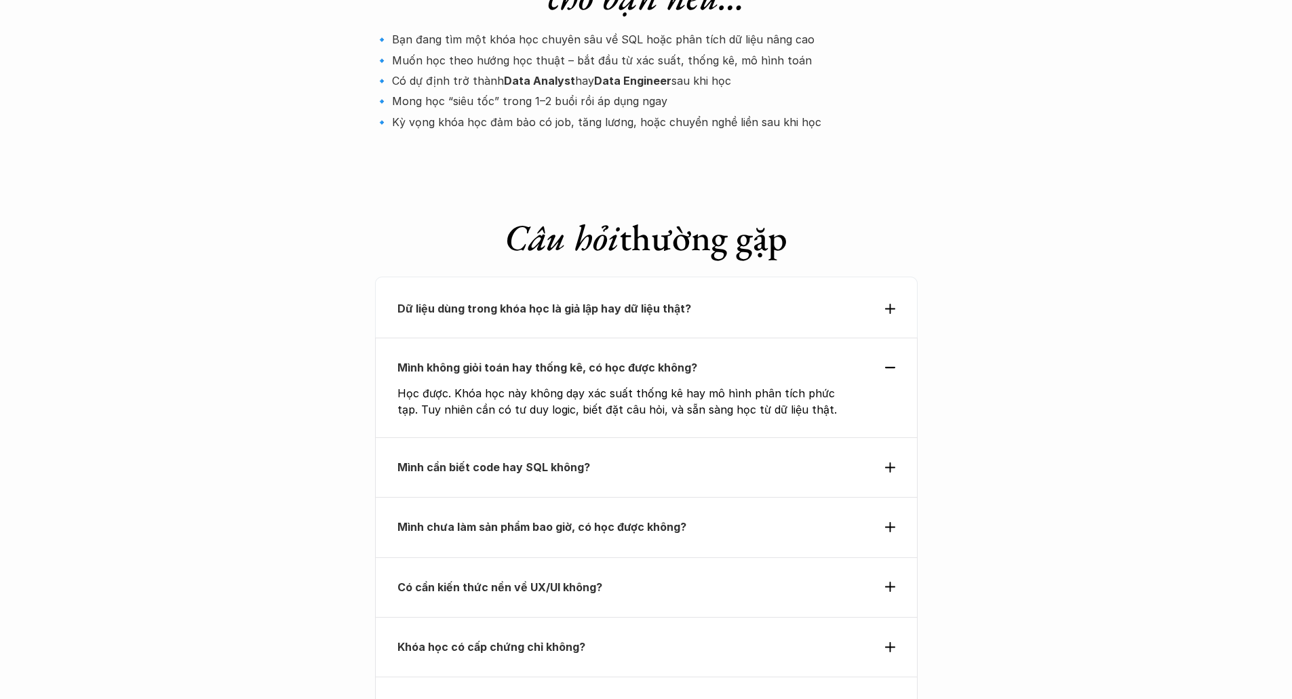
click at [842, 277] on div "Dữ liệu dùng trong khóa học là giả lập hay dữ liệu thật?" at bounding box center [646, 307] width 543 height 61
